Goal: Navigation & Orientation: Find specific page/section

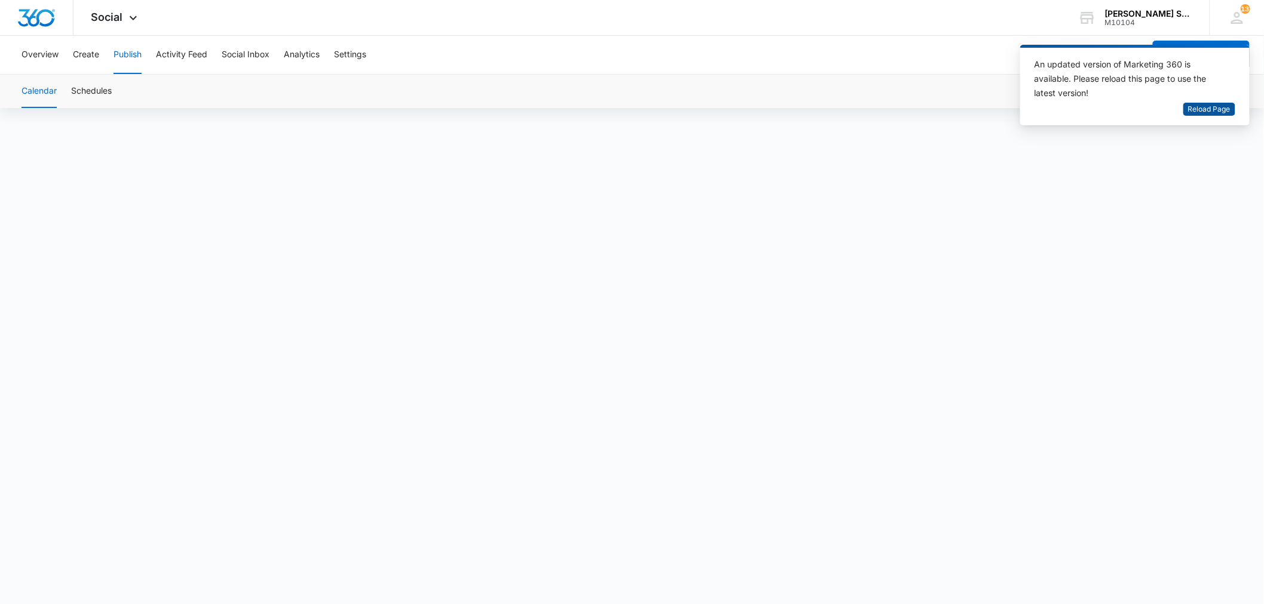
click at [1204, 106] on span "Reload Page" at bounding box center [1209, 109] width 42 height 11
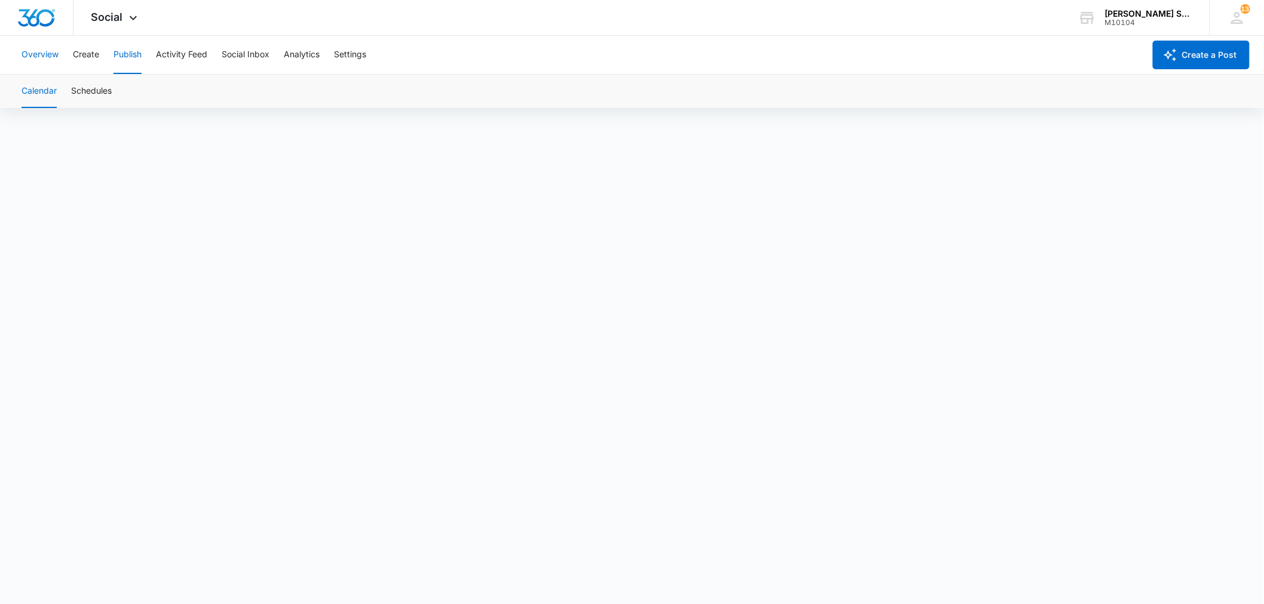
click at [36, 50] on button "Overview" at bounding box center [40, 55] width 37 height 38
click at [121, 20] on span "Social" at bounding box center [107, 17] width 32 height 13
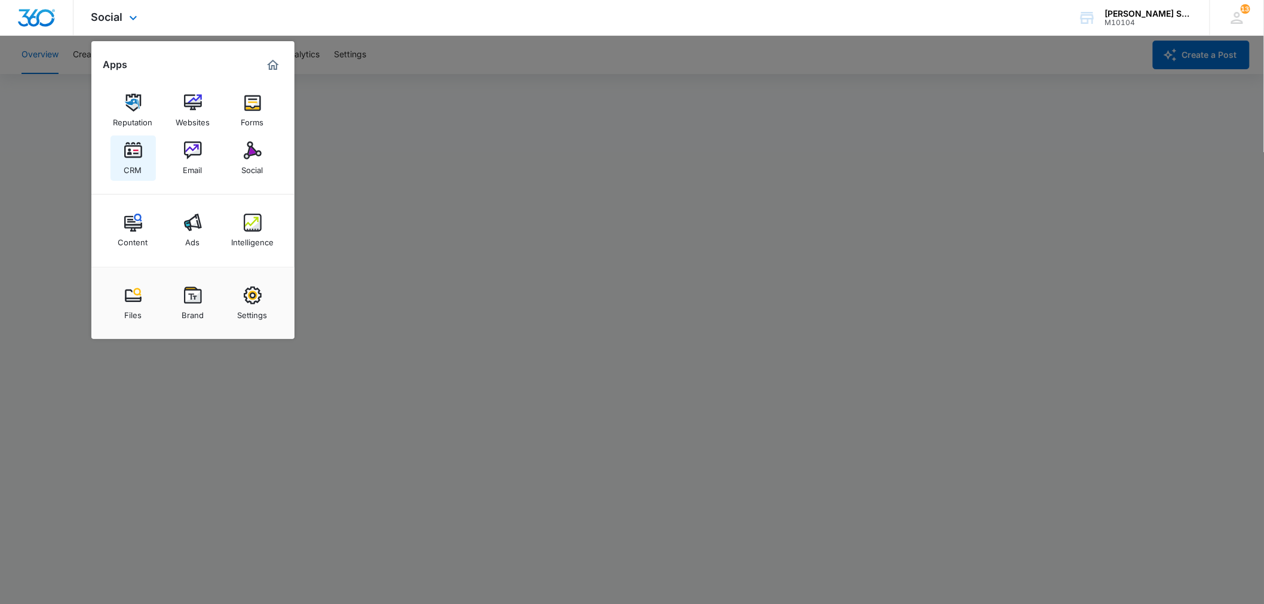
click at [130, 152] on img at bounding box center [133, 151] width 18 height 18
